Goal: Transaction & Acquisition: Subscribe to service/newsletter

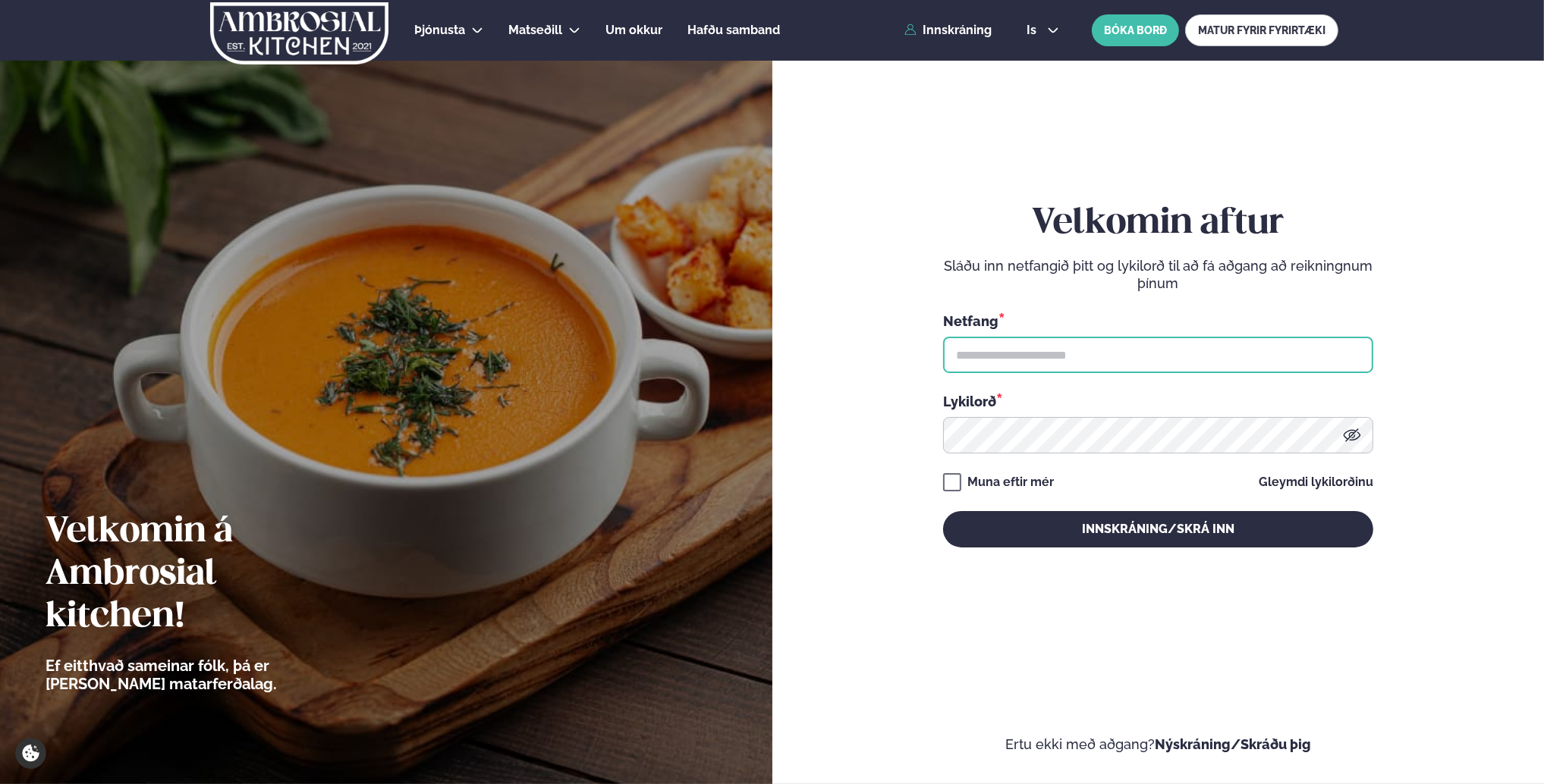
click at [1061, 352] on input "text" at bounding box center [1158, 355] width 430 height 36
type input "**********"
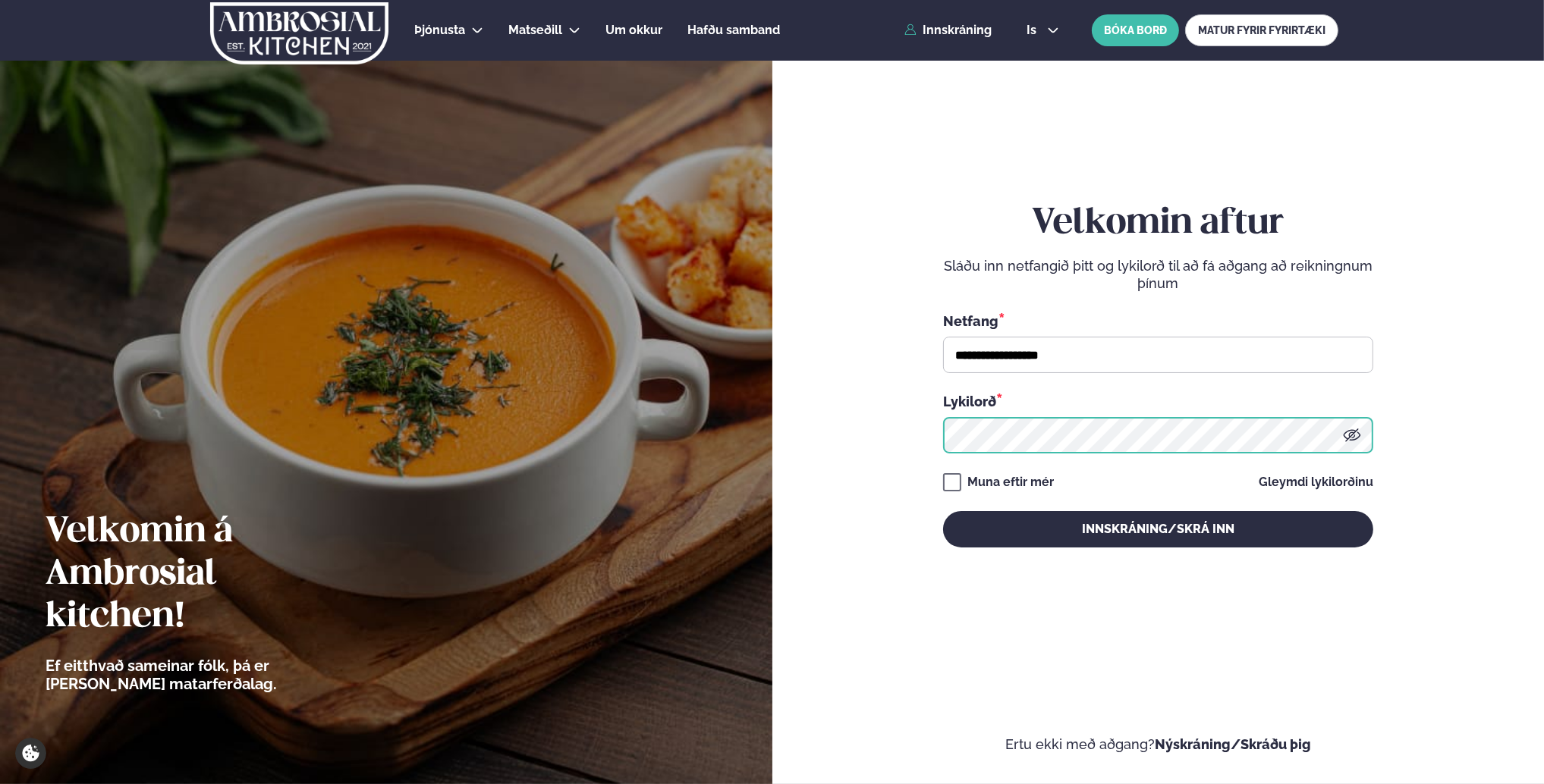
click at [943, 511] on button "Innskráning/Skrá inn" at bounding box center [1158, 529] width 430 height 36
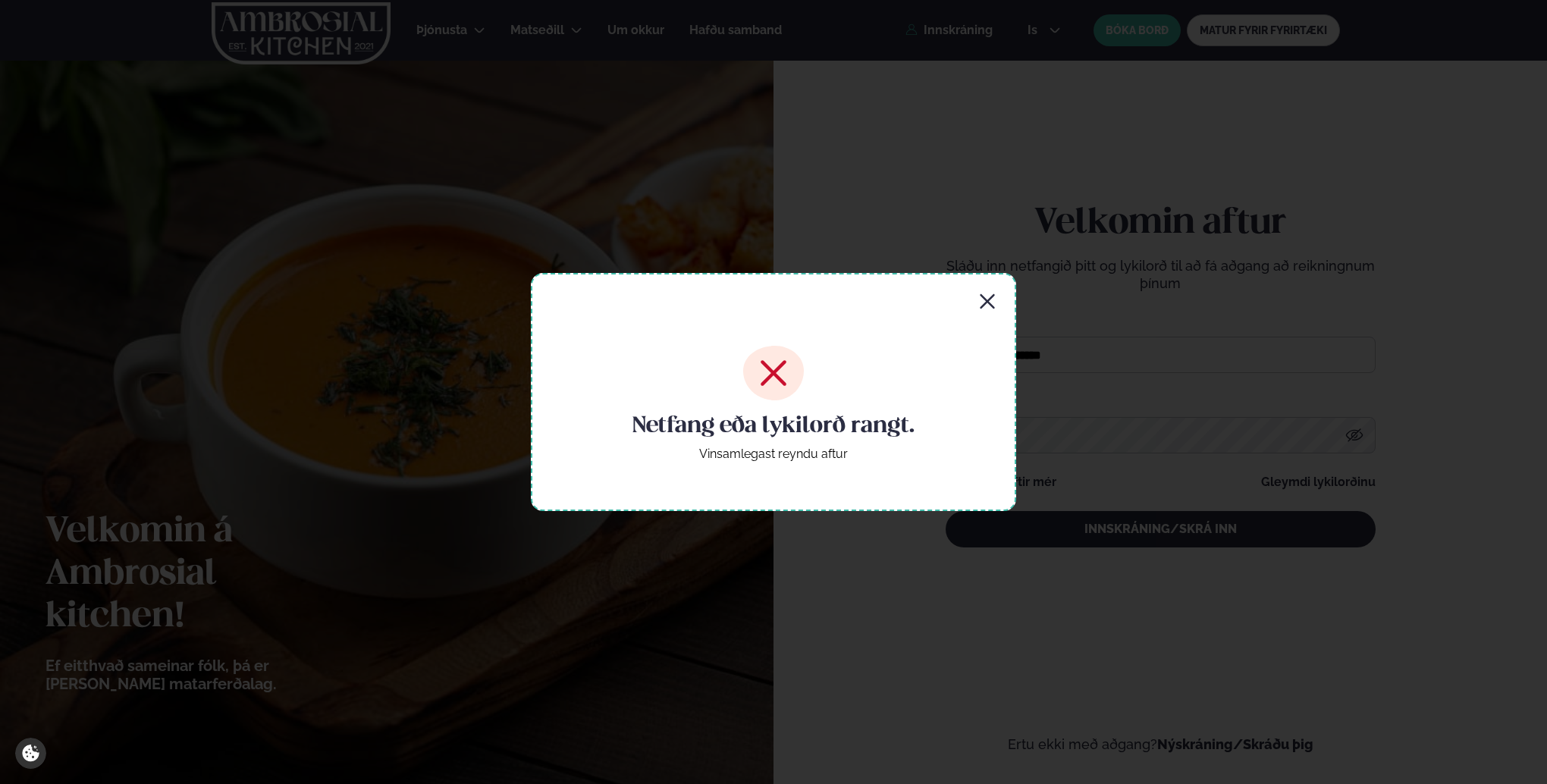
click at [980, 301] on icon "button" at bounding box center [987, 301] width 18 height 18
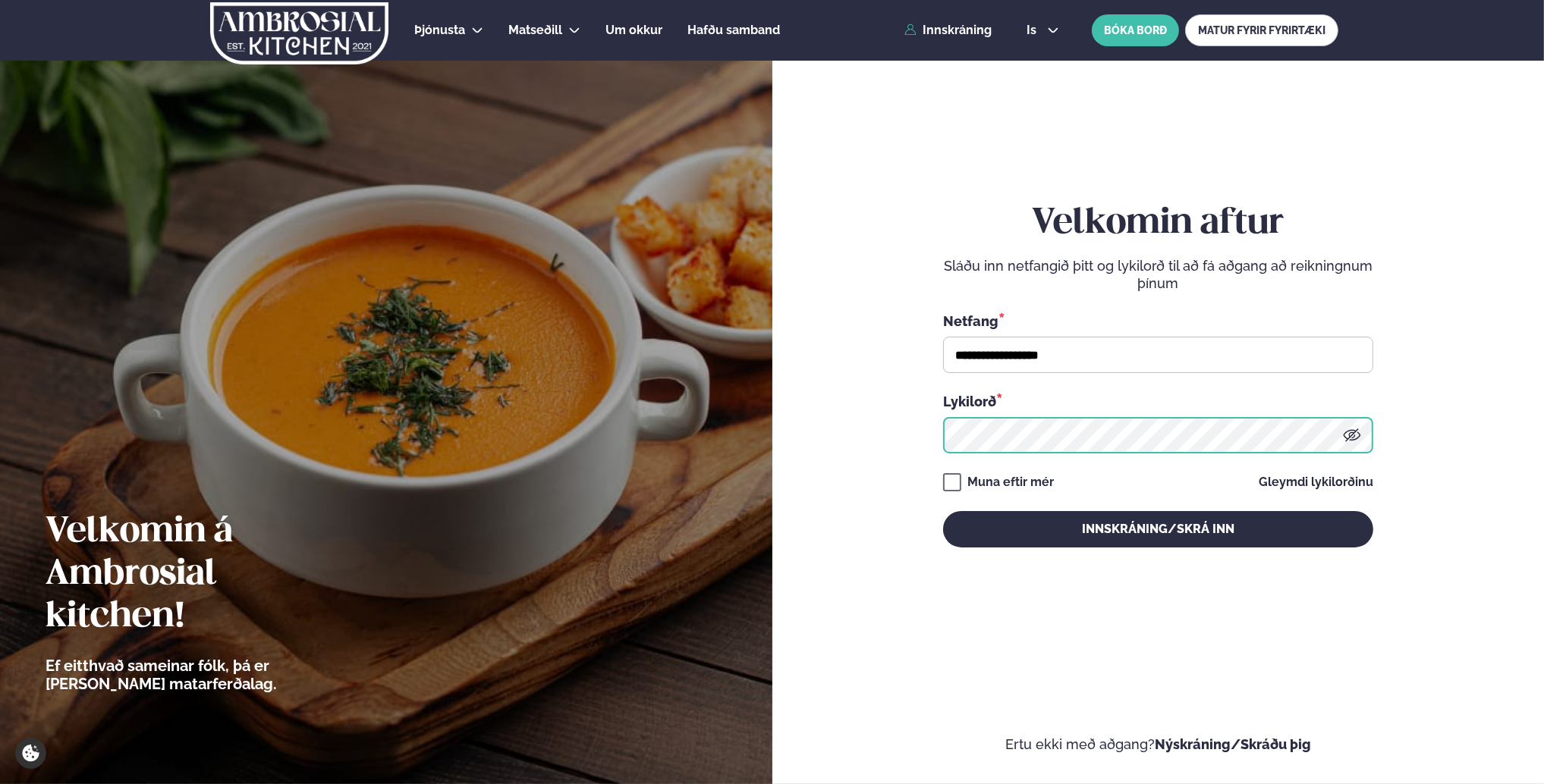
click at [899, 436] on form "**********" at bounding box center [1159, 390] width 681 height 726
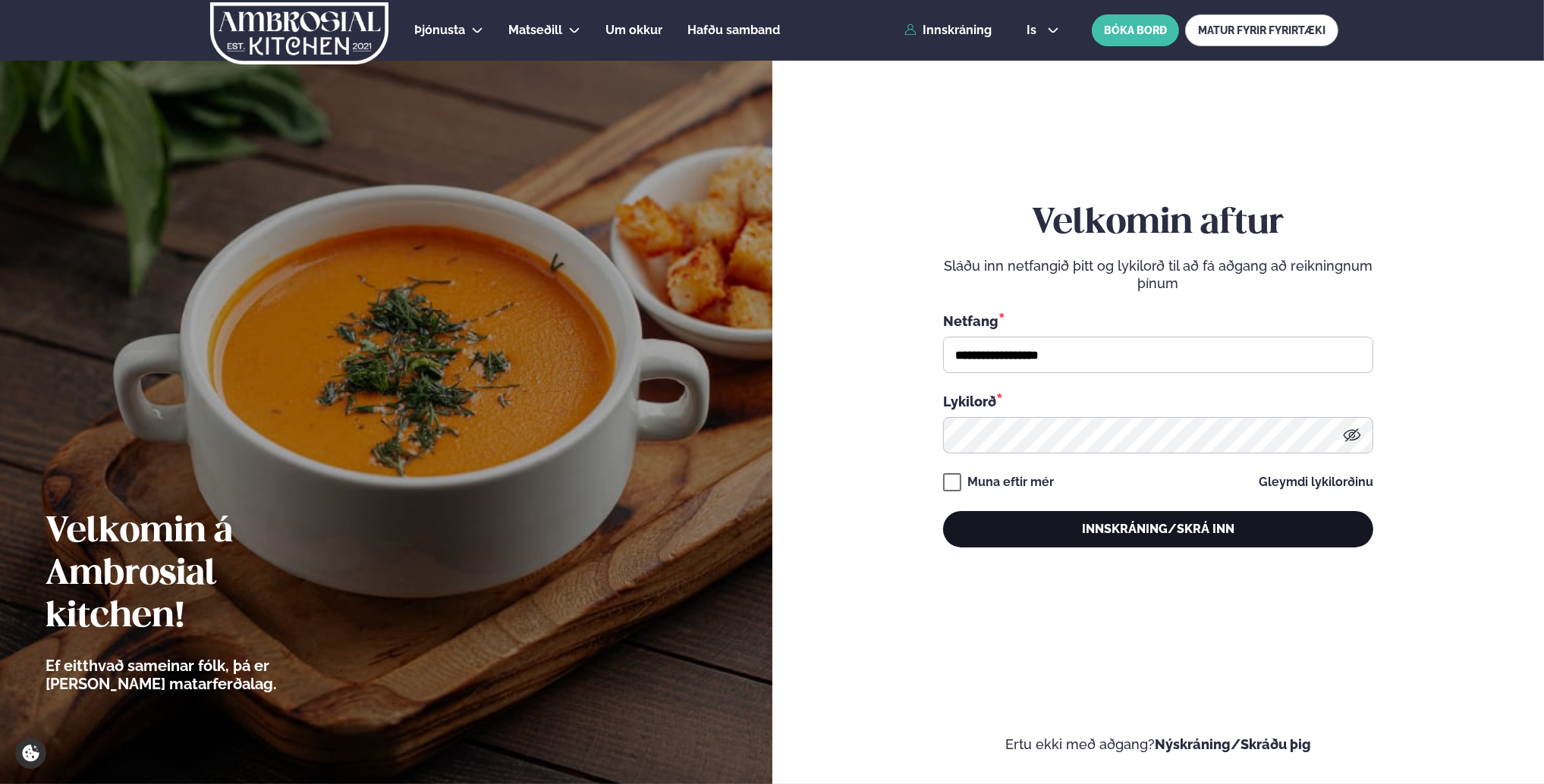
click at [1144, 526] on button "Innskráning/Skrá inn" at bounding box center [1158, 529] width 430 height 36
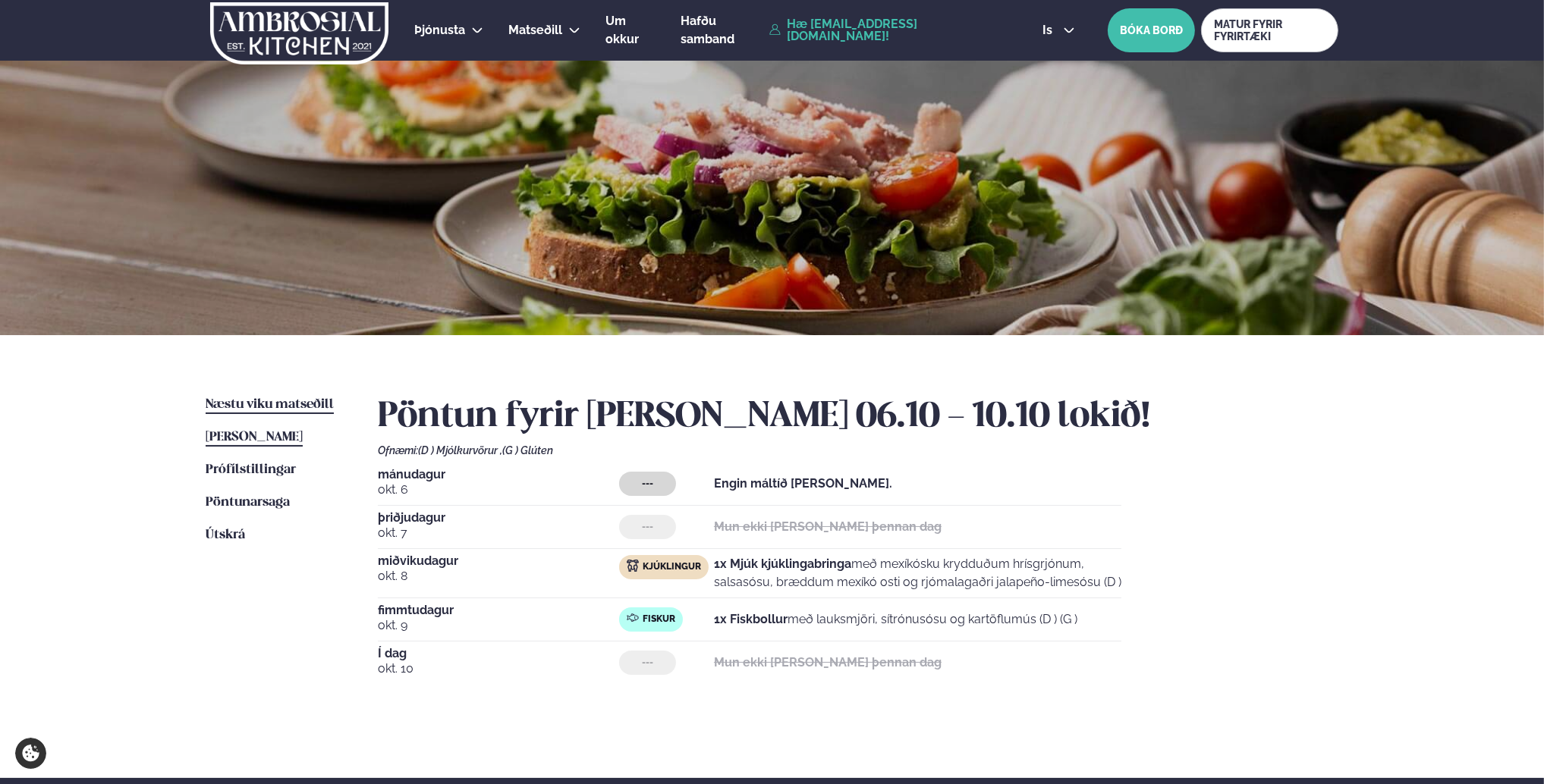
click at [233, 400] on span "Næstu viku matseðill" at bounding box center [269, 404] width 128 height 13
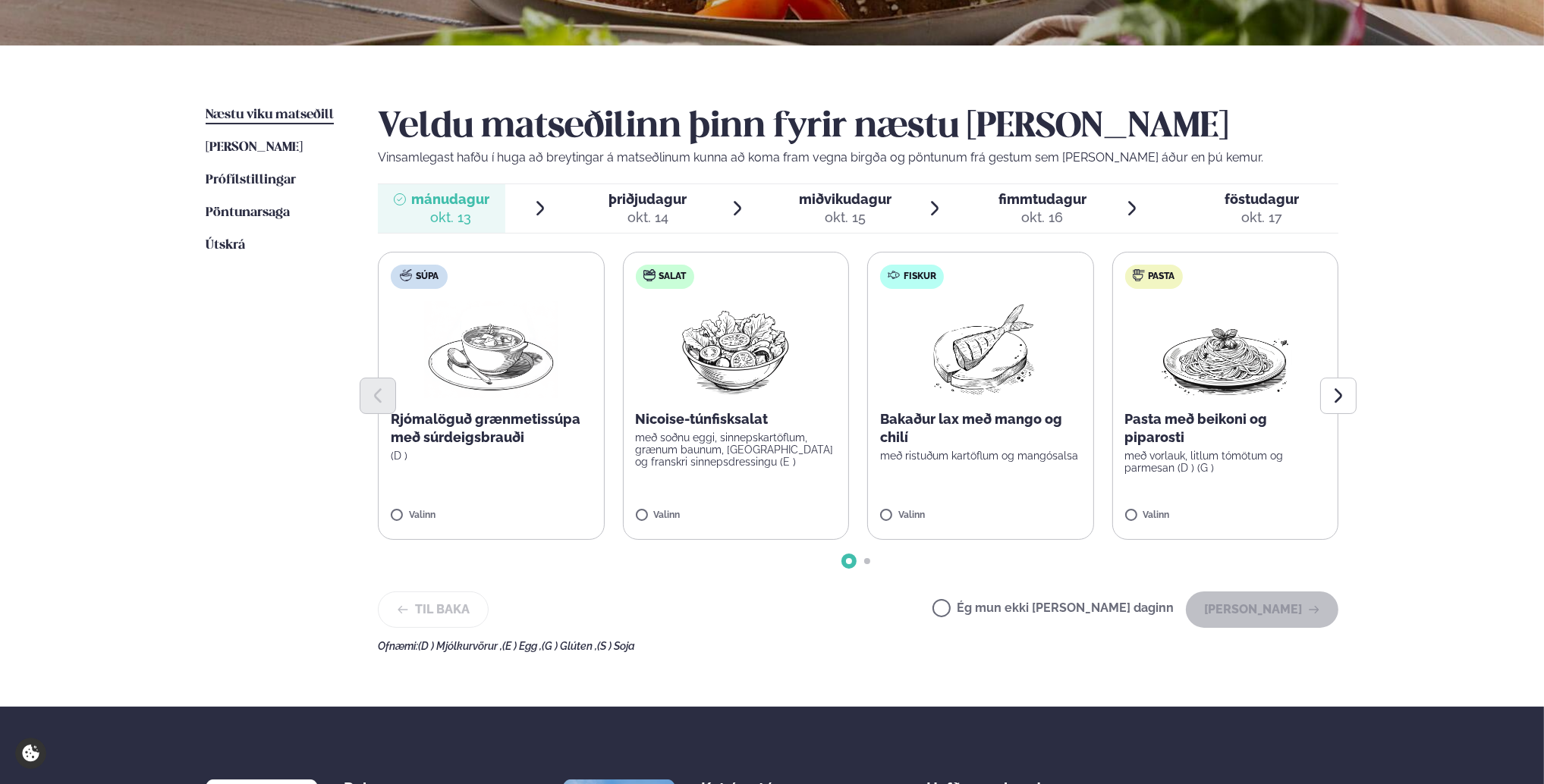
scroll to position [380, 0]
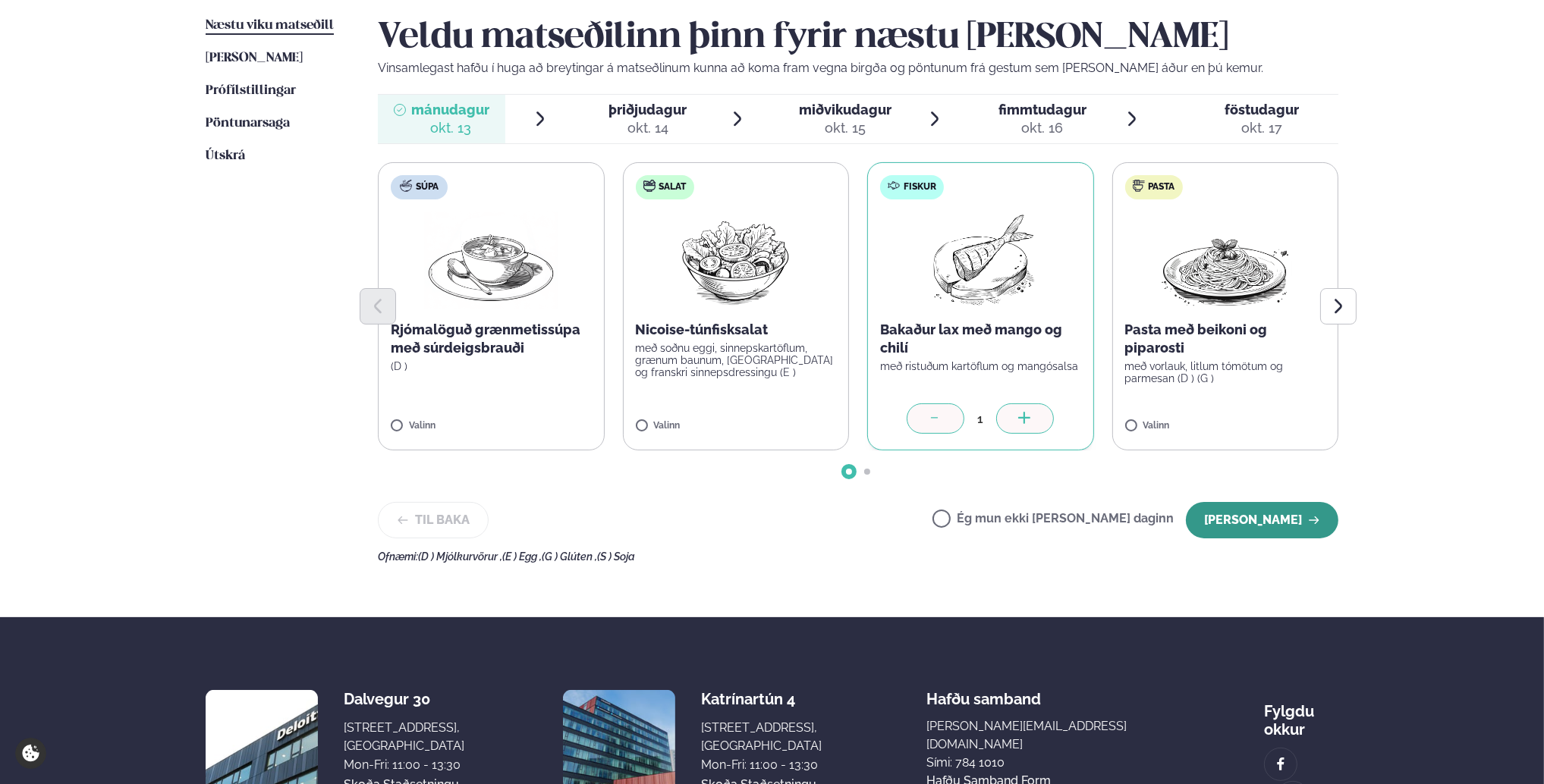
click at [1276, 518] on button "[PERSON_NAME]" at bounding box center [1261, 520] width 152 height 36
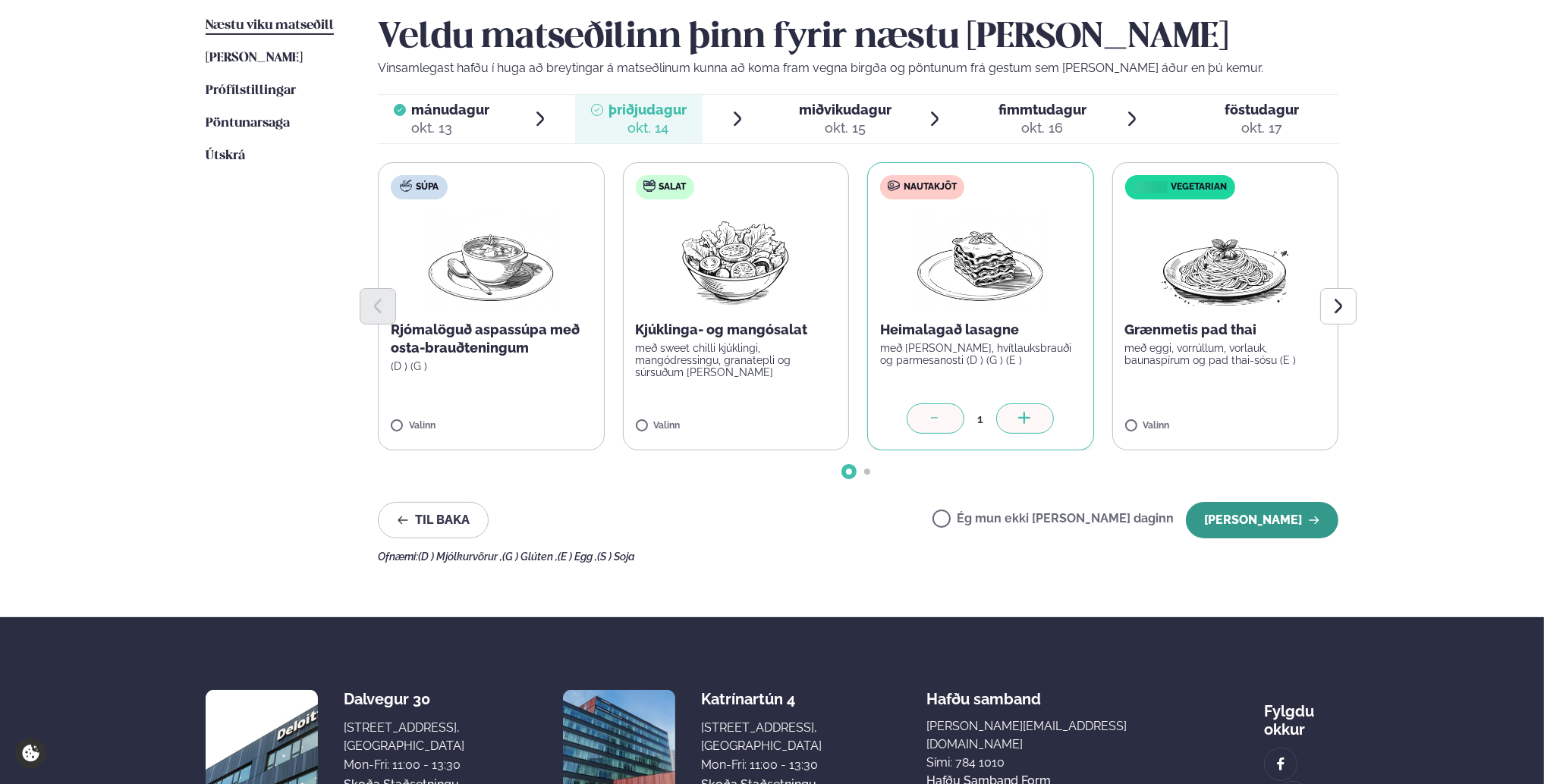
click at [1275, 520] on button "[PERSON_NAME]" at bounding box center [1261, 520] width 152 height 36
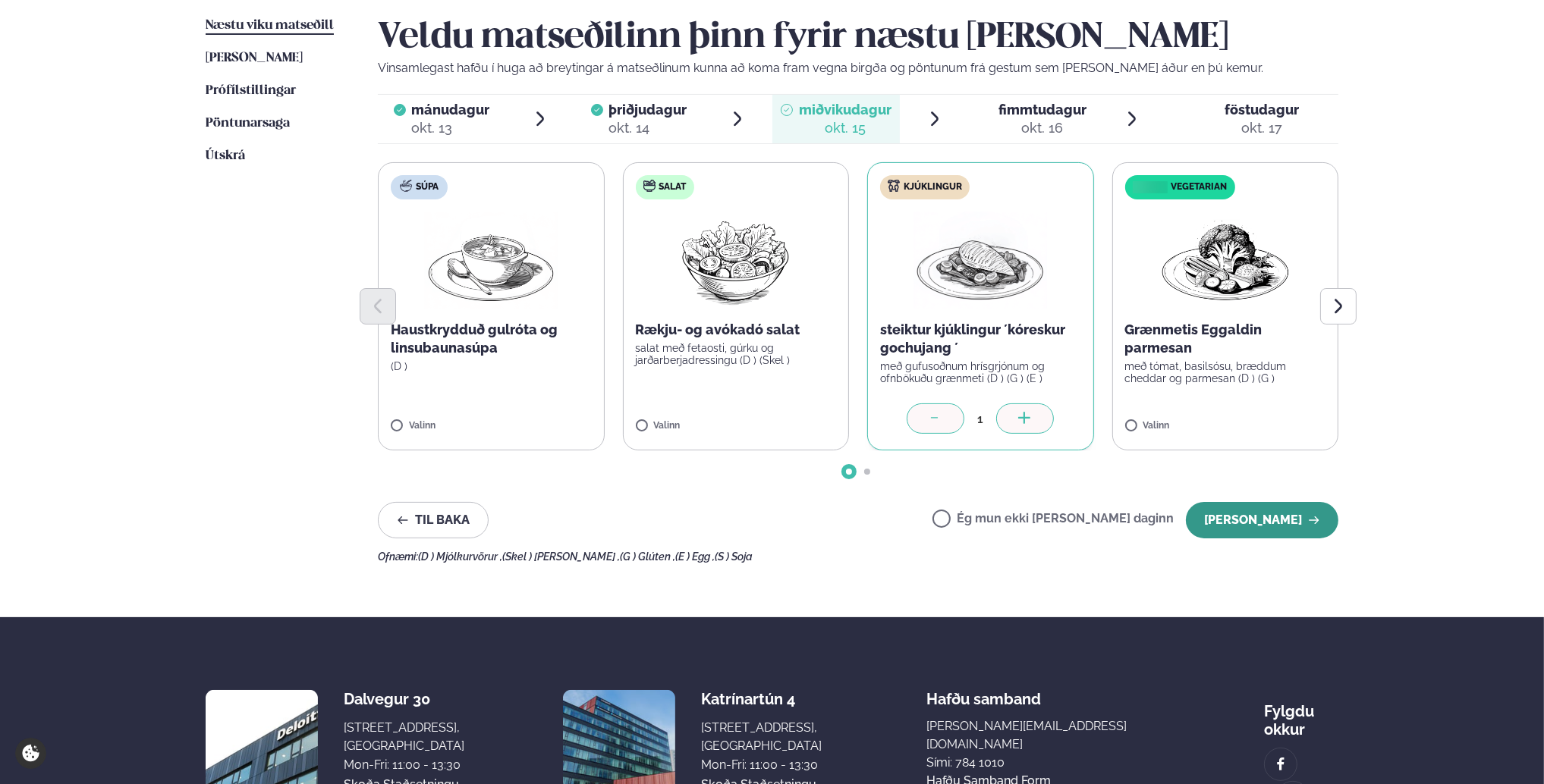
click at [1274, 522] on button "[PERSON_NAME]" at bounding box center [1261, 520] width 152 height 36
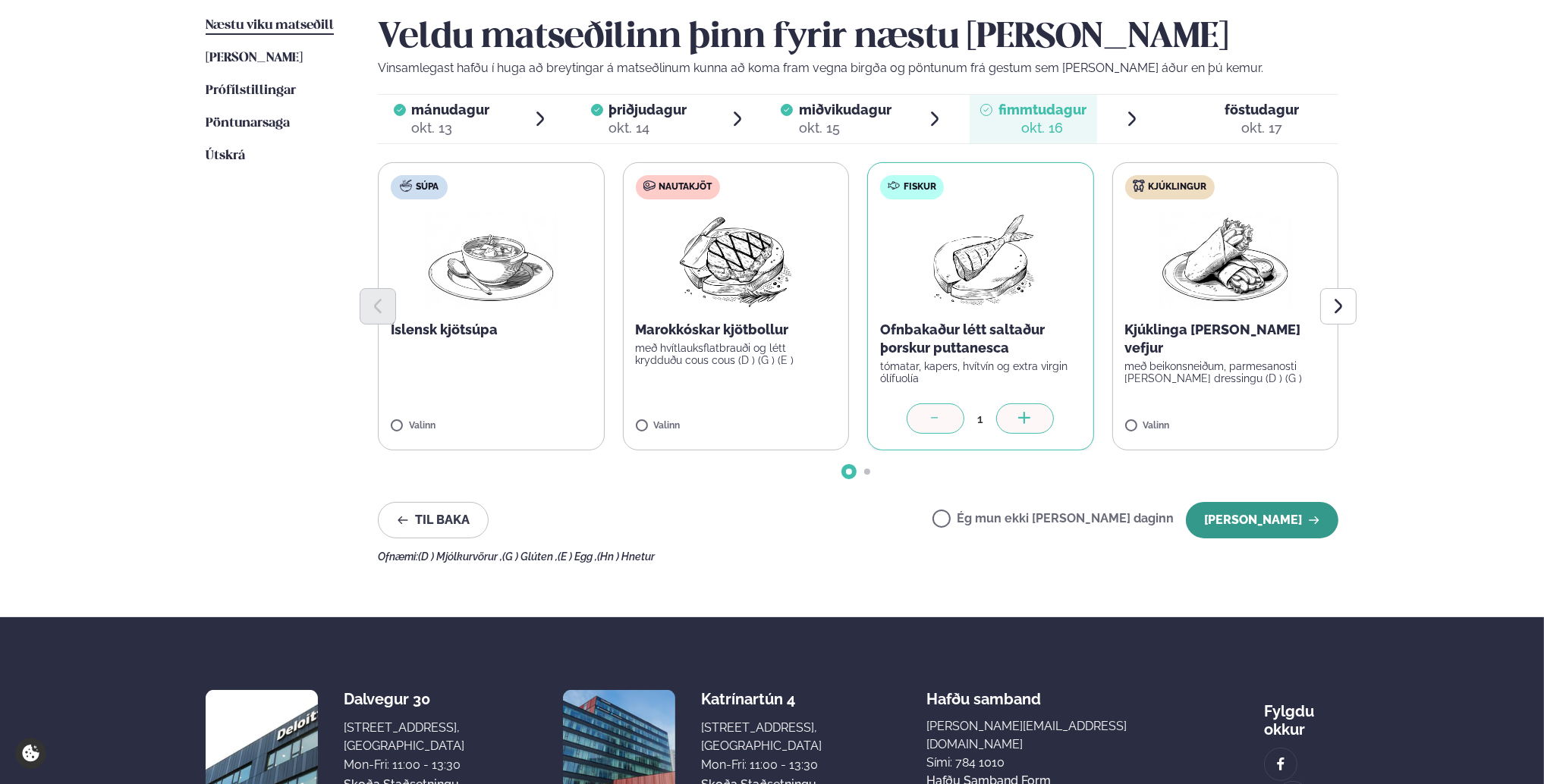
click at [1283, 511] on button "[PERSON_NAME]" at bounding box center [1261, 520] width 152 height 36
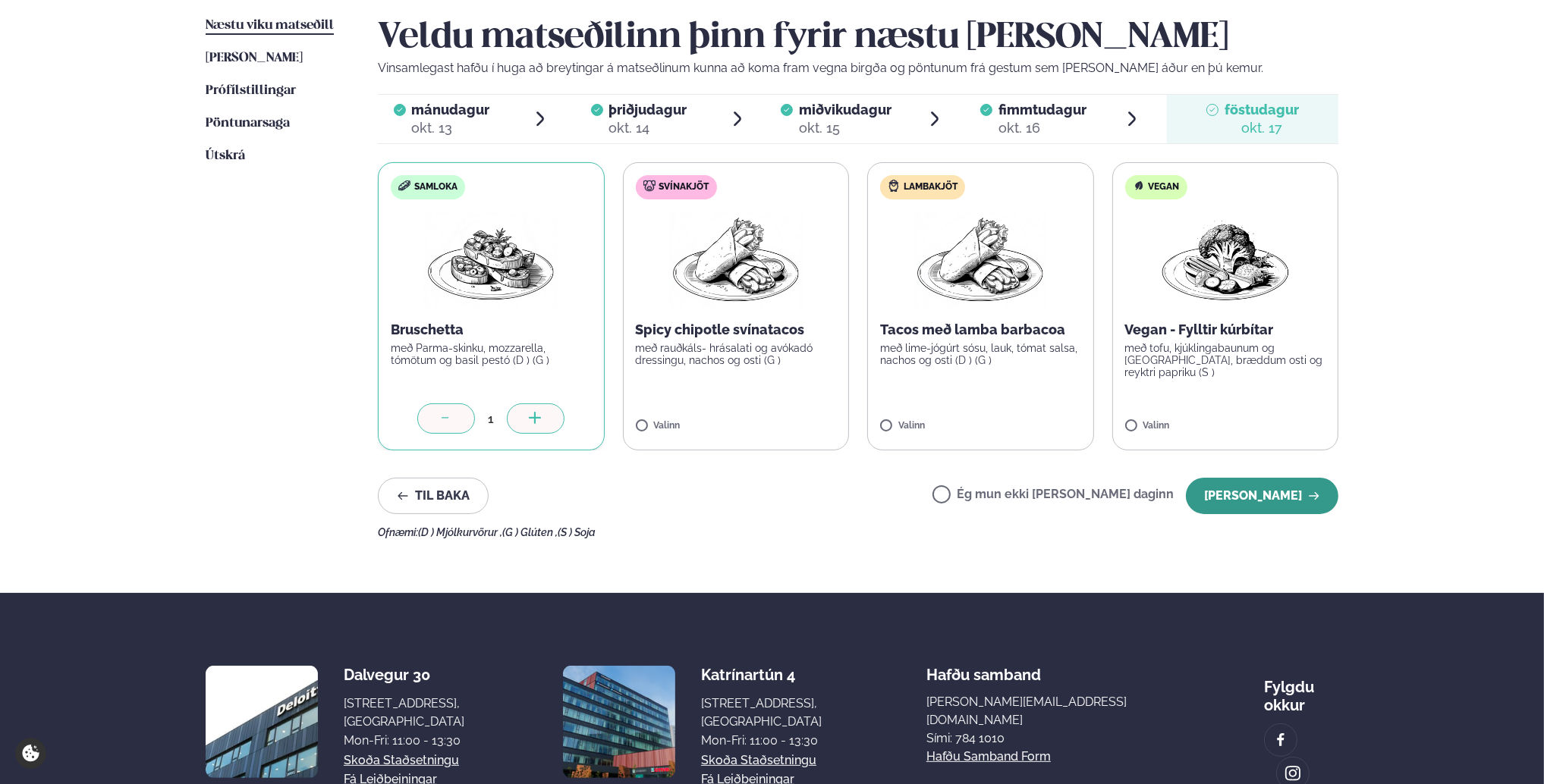
click at [1266, 492] on button "[PERSON_NAME]" at bounding box center [1261, 495] width 152 height 36
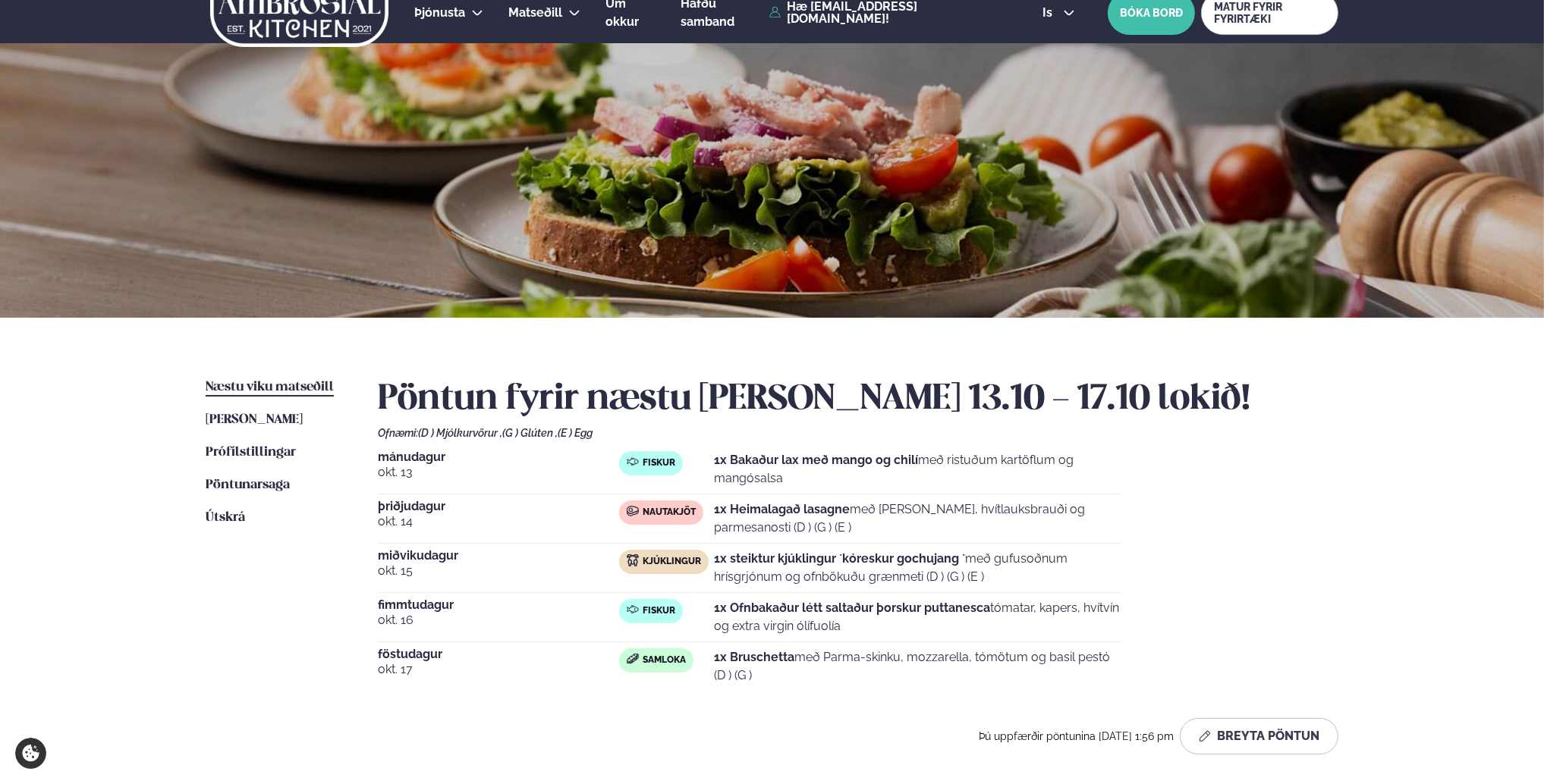
scroll to position [0, 0]
